Goal: Task Accomplishment & Management: Use online tool/utility

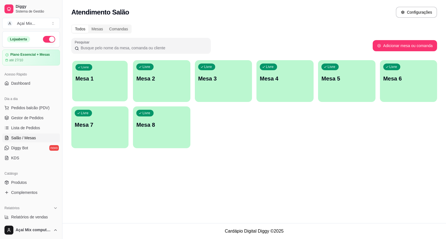
click at [89, 82] on p "Mesa 1" at bounding box center [100, 79] width 49 height 8
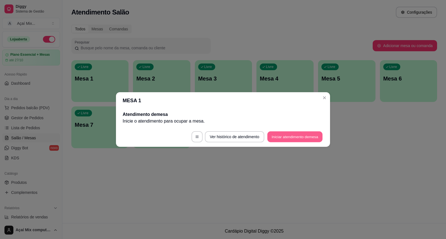
click at [299, 137] on button "Iniciar atendimento de mesa" at bounding box center [294, 137] width 55 height 11
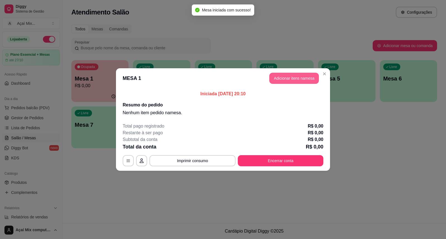
click at [295, 74] on button "Adicionar itens na mesa" at bounding box center [294, 78] width 50 height 11
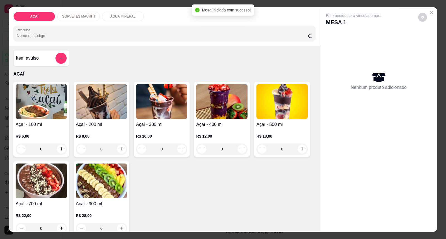
click at [176, 126] on h4 "Açaí - 300 ml" at bounding box center [161, 124] width 51 height 7
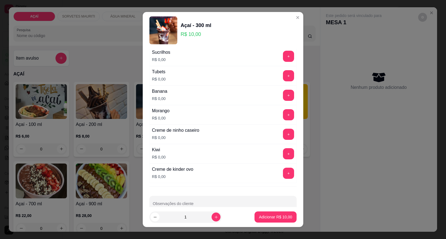
scroll to position [734, 0]
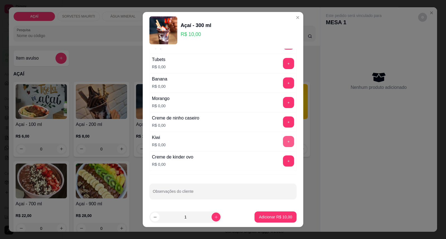
click at [283, 144] on button "+" at bounding box center [288, 141] width 11 height 11
click at [283, 120] on button "+" at bounding box center [288, 122] width 11 height 11
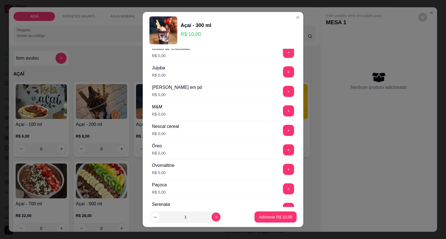
scroll to position [517, 0]
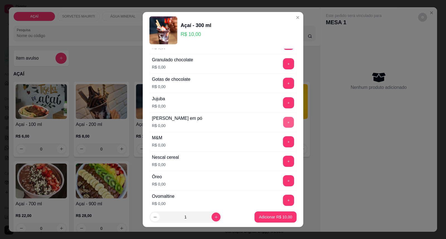
click at [283, 126] on button "+" at bounding box center [288, 122] width 11 height 11
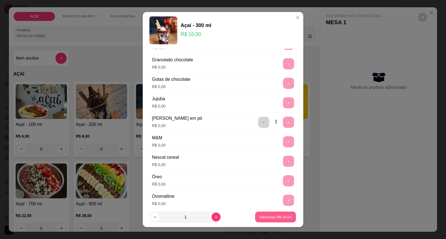
click at [266, 217] on p "Adicionar R$ 10,00" at bounding box center [275, 216] width 32 height 5
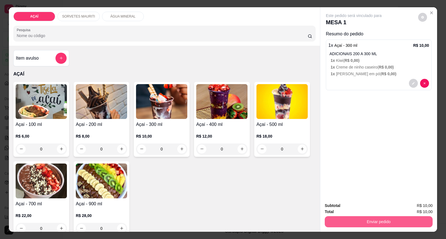
click at [372, 223] on button "Enviar pedido" at bounding box center [379, 221] width 108 height 11
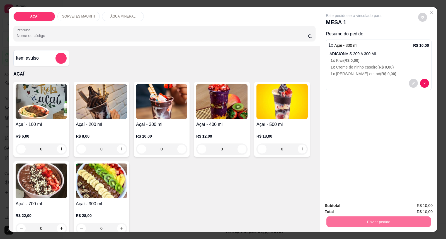
click at [417, 205] on button "Enviar pedido" at bounding box center [417, 208] width 31 height 10
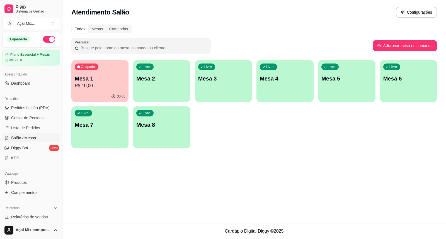
click at [71, 89] on div "Todos Mesas Comandas Pesquisar Adicionar mesa ou comanda Ocupada Mesa 1 R$ 10,0…" at bounding box center [254, 88] width 384 height 134
click at [119, 74] on div "Ocupada Mesa 1 R$ 10,00" at bounding box center [99, 76] width 55 height 30
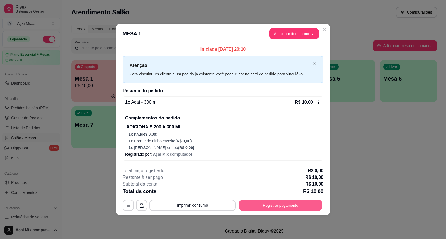
click at [265, 206] on button "Registrar pagamento" at bounding box center [280, 205] width 83 height 11
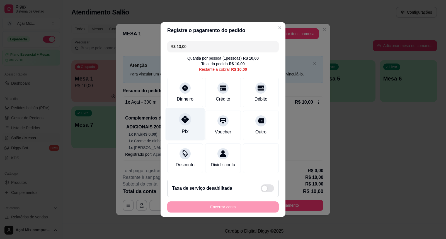
click at [184, 116] on icon at bounding box center [184, 119] width 7 height 7
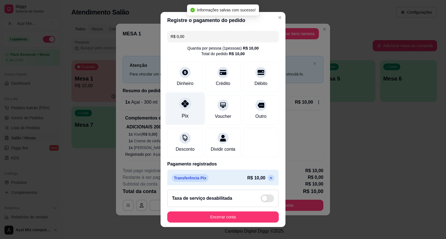
type input "R$ 0,00"
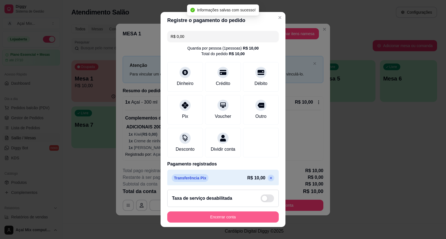
click at [226, 216] on button "Encerrar conta" at bounding box center [222, 217] width 111 height 11
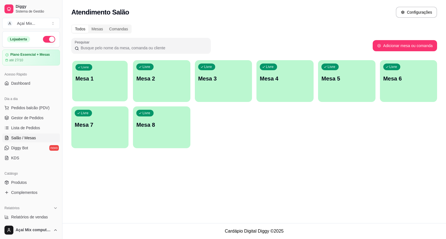
click at [94, 78] on p "Mesa 1" at bounding box center [100, 79] width 49 height 8
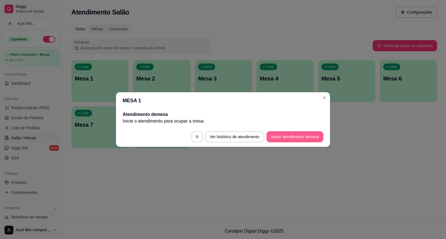
click at [293, 137] on button "Iniciar atendimento de mesa" at bounding box center [294, 136] width 57 height 11
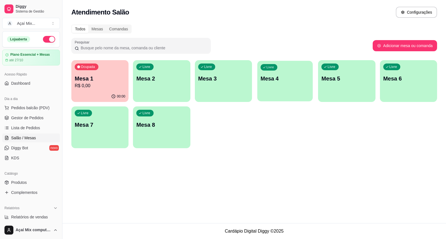
click at [288, 71] on div "Livre Mesa 4" at bounding box center [284, 78] width 55 height 34
click at [109, 79] on p "Mesa 1" at bounding box center [100, 79] width 50 height 8
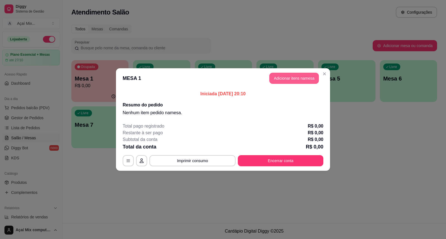
click at [283, 77] on button "Adicionar itens na mesa" at bounding box center [294, 78] width 50 height 11
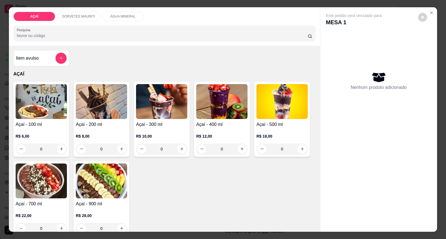
click at [144, 130] on div "R$ 10,00 0" at bounding box center [161, 141] width 51 height 27
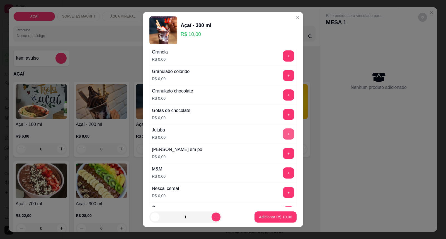
scroll to position [495, 0]
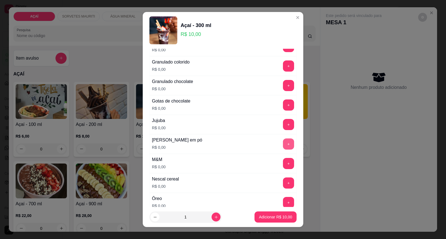
click at [283, 144] on button "+" at bounding box center [288, 144] width 11 height 11
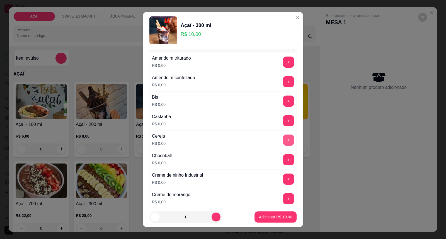
scroll to position [0, 0]
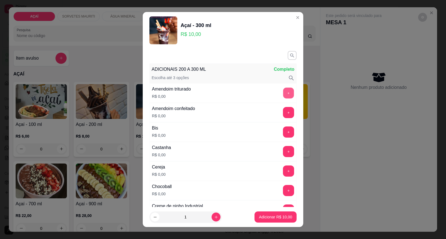
click at [283, 94] on button "+" at bounding box center [288, 93] width 11 height 11
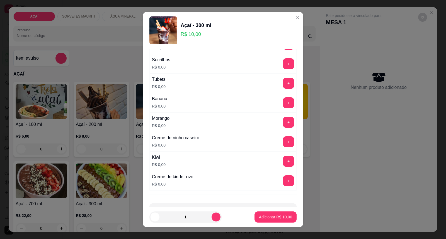
scroll to position [734, 0]
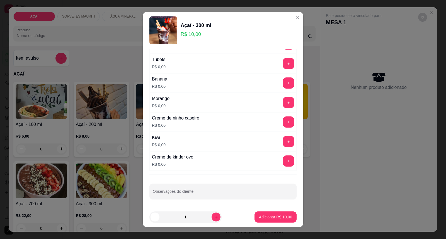
drag, startPoint x: 282, startPoint y: 92, endPoint x: 282, endPoint y: 98, distance: 5.6
click at [282, 92] on div "Banana R$ 0,00 +" at bounding box center [222, 83] width 147 height 20
click at [283, 102] on button "+" at bounding box center [288, 102] width 11 height 11
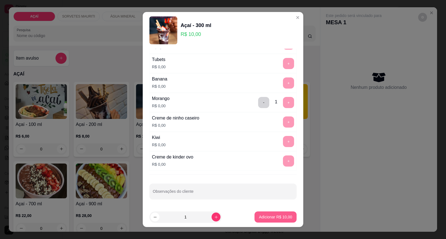
click at [266, 213] on button "Adicionar R$ 10,00" at bounding box center [275, 217] width 42 height 11
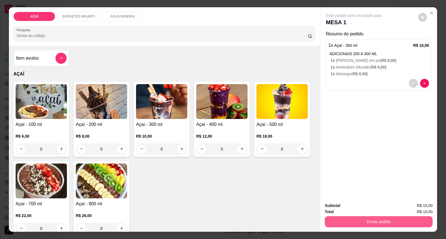
click at [352, 217] on button "Enviar pedido" at bounding box center [379, 221] width 108 height 11
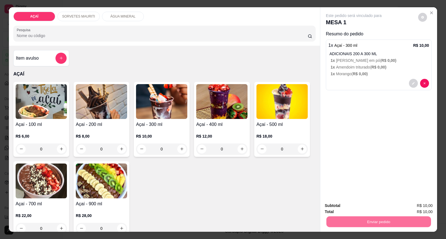
click at [433, 208] on button "Enviar pedido" at bounding box center [417, 208] width 31 height 10
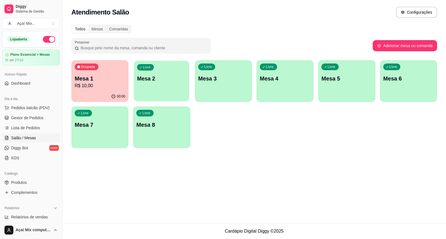
click at [151, 81] on p "Mesa 2" at bounding box center [161, 79] width 49 height 8
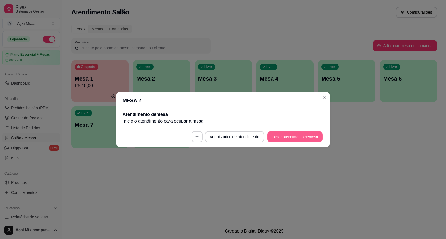
click at [267, 137] on button "Iniciar atendimento de mesa" at bounding box center [294, 137] width 55 height 11
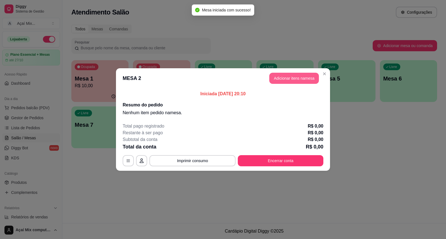
click at [304, 80] on button "Adicionar itens na mesa" at bounding box center [294, 78] width 50 height 11
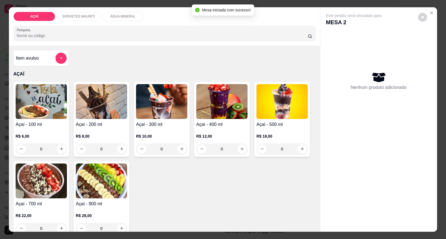
click at [113, 131] on div "R$ 8,00 0" at bounding box center [101, 141] width 51 height 27
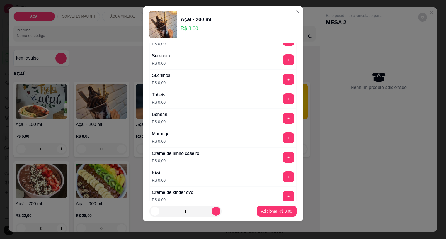
scroll to position [681, 0]
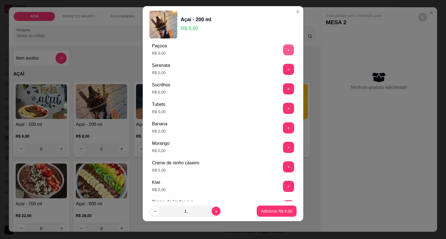
click at [283, 53] on button "+" at bounding box center [288, 50] width 11 height 11
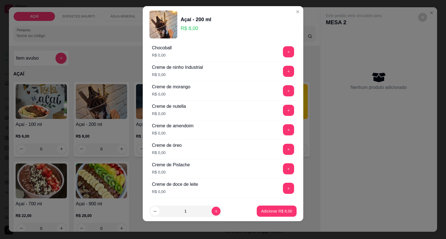
scroll to position [124, 0]
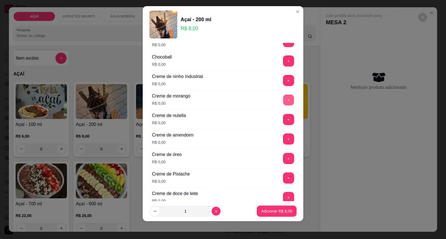
click at [283, 99] on button "+" at bounding box center [288, 100] width 11 height 11
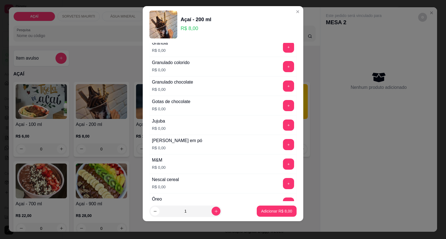
scroll to position [495, 0]
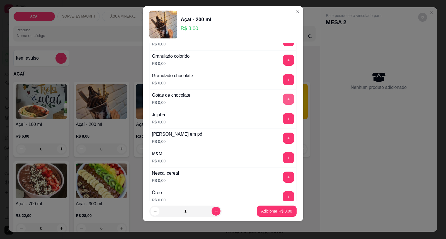
click at [283, 101] on button "+" at bounding box center [288, 99] width 11 height 11
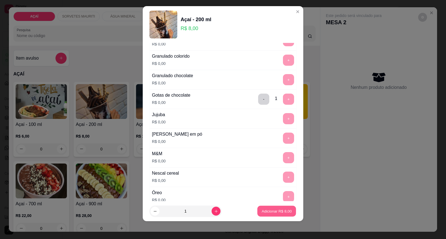
click at [275, 211] on p "Adicionar R$ 8,00" at bounding box center [276, 210] width 30 height 5
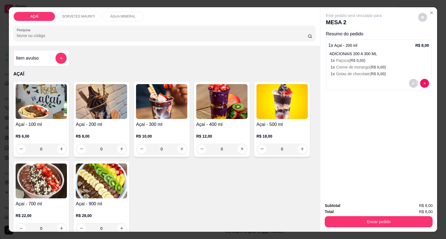
click at [342, 228] on div "Subtotal R$ 8,00 Total R$ 8,00 Enviar pedido" at bounding box center [378, 215] width 117 height 34
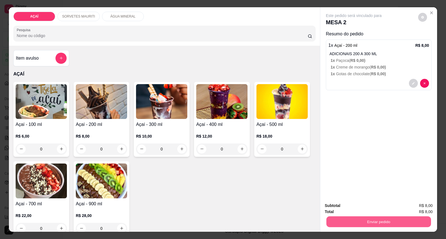
click at [343, 222] on button "Enviar pedido" at bounding box center [378, 222] width 105 height 11
click at [426, 205] on button "Enviar pedido" at bounding box center [417, 208] width 31 height 11
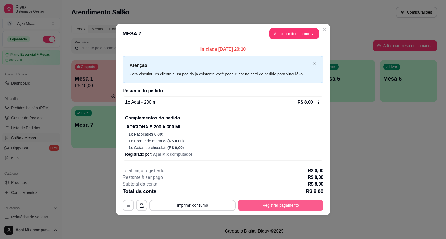
click at [283, 204] on button "Registrar pagamento" at bounding box center [281, 205] width 86 height 11
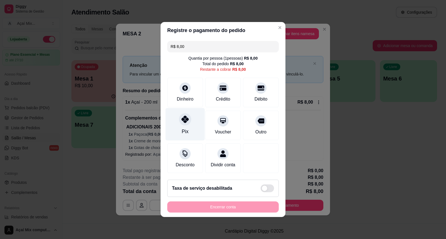
click at [185, 133] on div "Pix" at bounding box center [185, 124] width 39 height 33
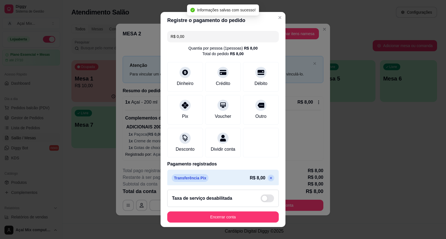
type input "R$ 0,00"
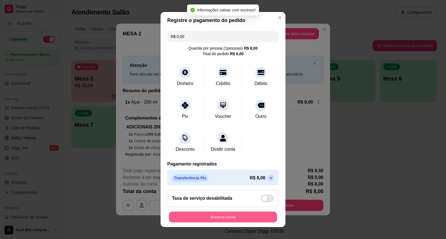
click at [222, 219] on button "Encerrar conta" at bounding box center [223, 217] width 108 height 11
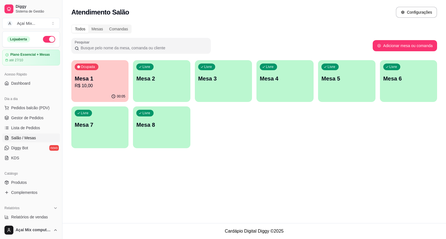
click at [101, 78] on p "Mesa 1" at bounding box center [100, 79] width 50 height 8
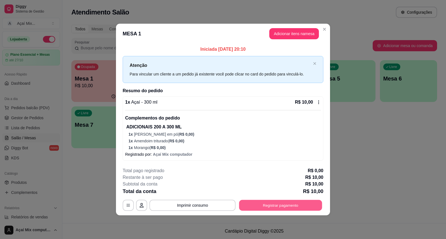
click at [263, 208] on button "Registrar pagamento" at bounding box center [280, 205] width 83 height 11
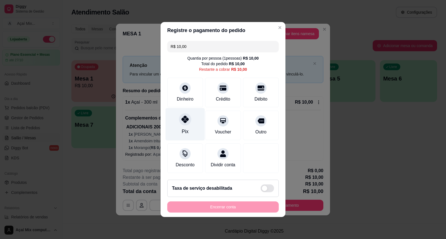
click at [193, 116] on div "Pix" at bounding box center [185, 124] width 39 height 33
type input "R$ 0,00"
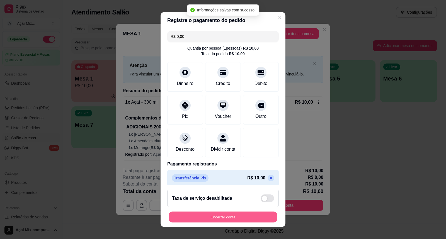
click at [202, 214] on button "Encerrar conta" at bounding box center [223, 217] width 108 height 11
